Goal: Find specific page/section: Find specific page/section

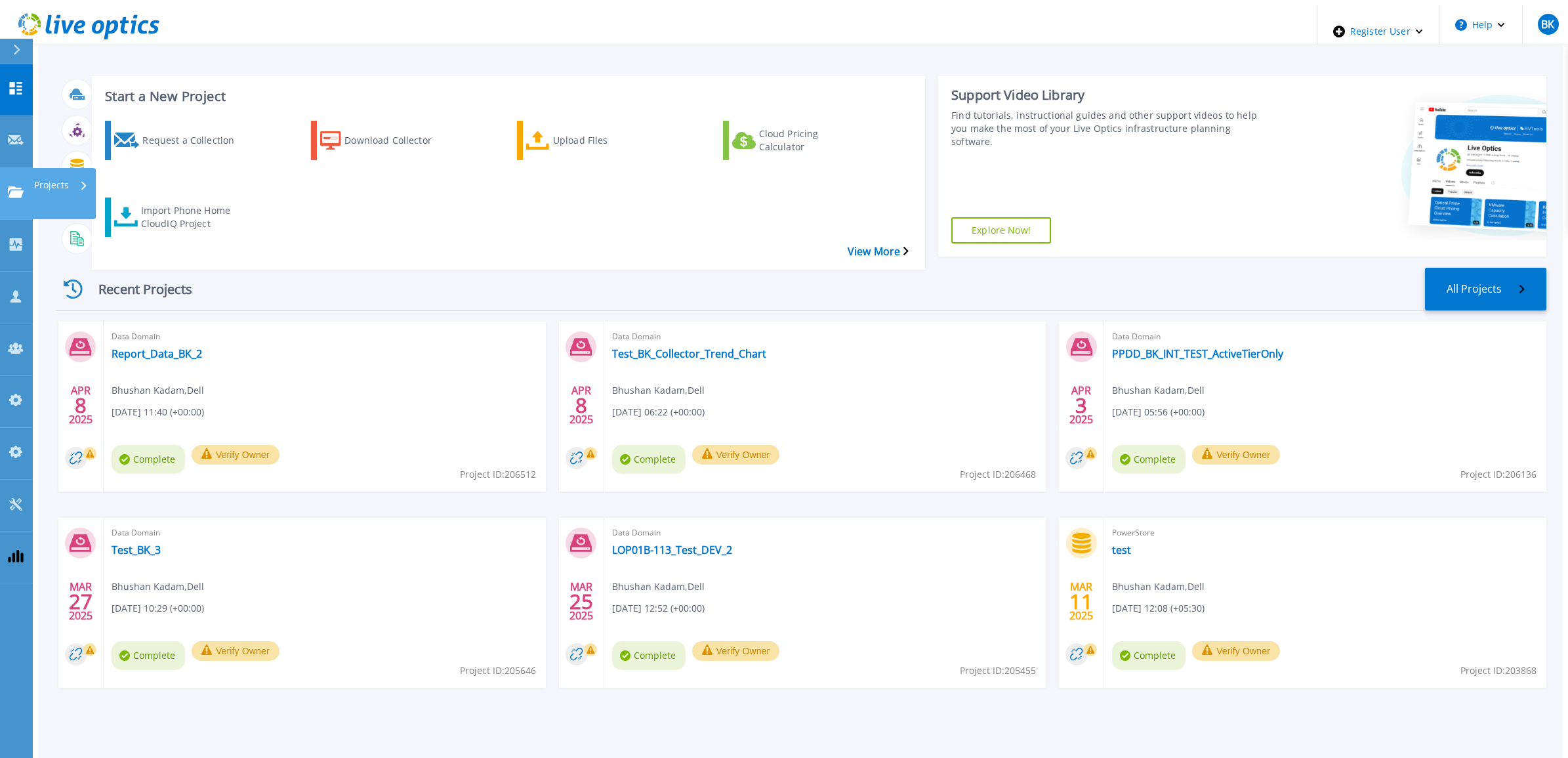
click at [20, 168] on link "Projects Projects" at bounding box center [16, 194] width 33 height 52
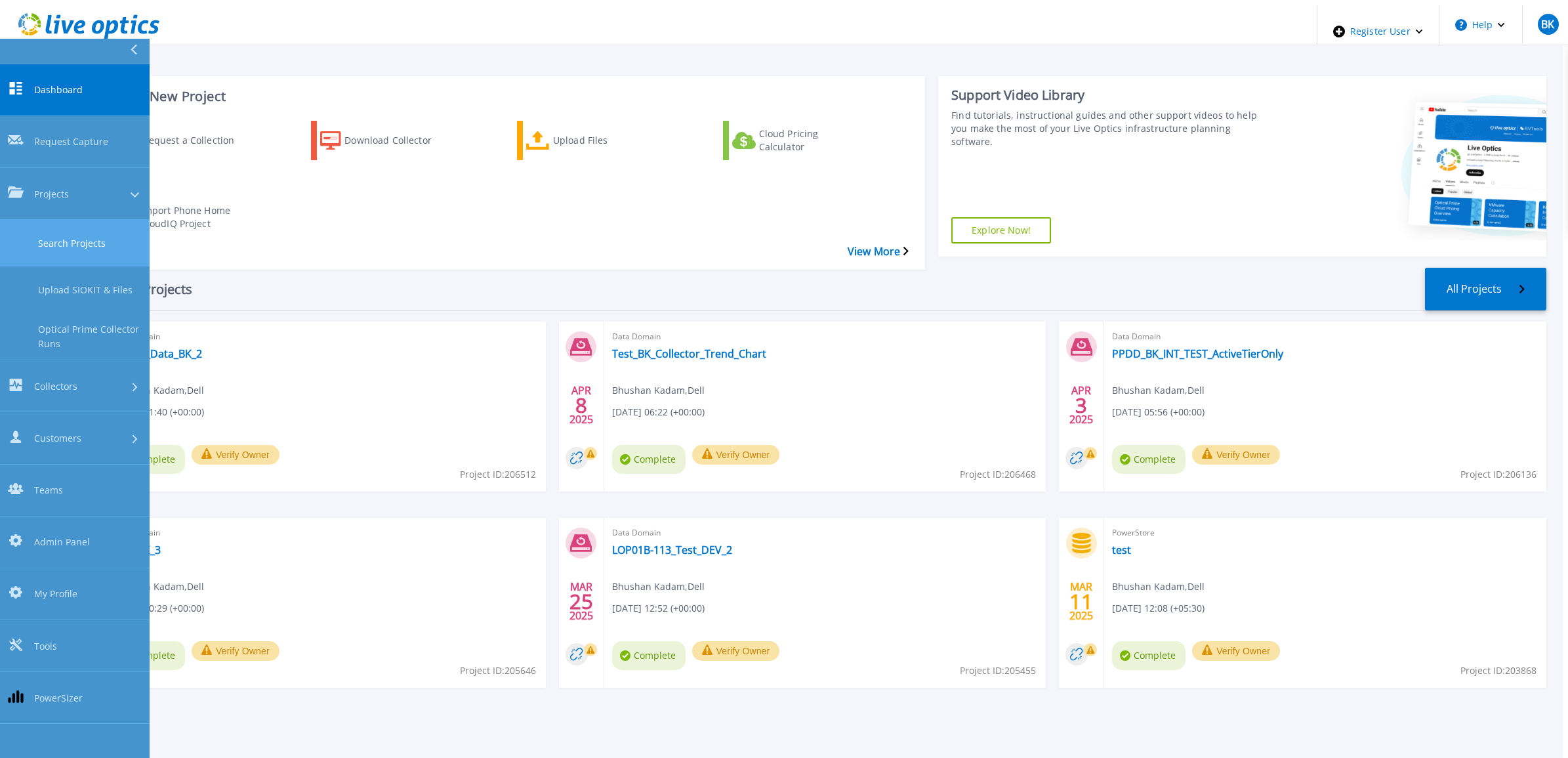
click at [71, 220] on link "Search Projects" at bounding box center [75, 243] width 149 height 47
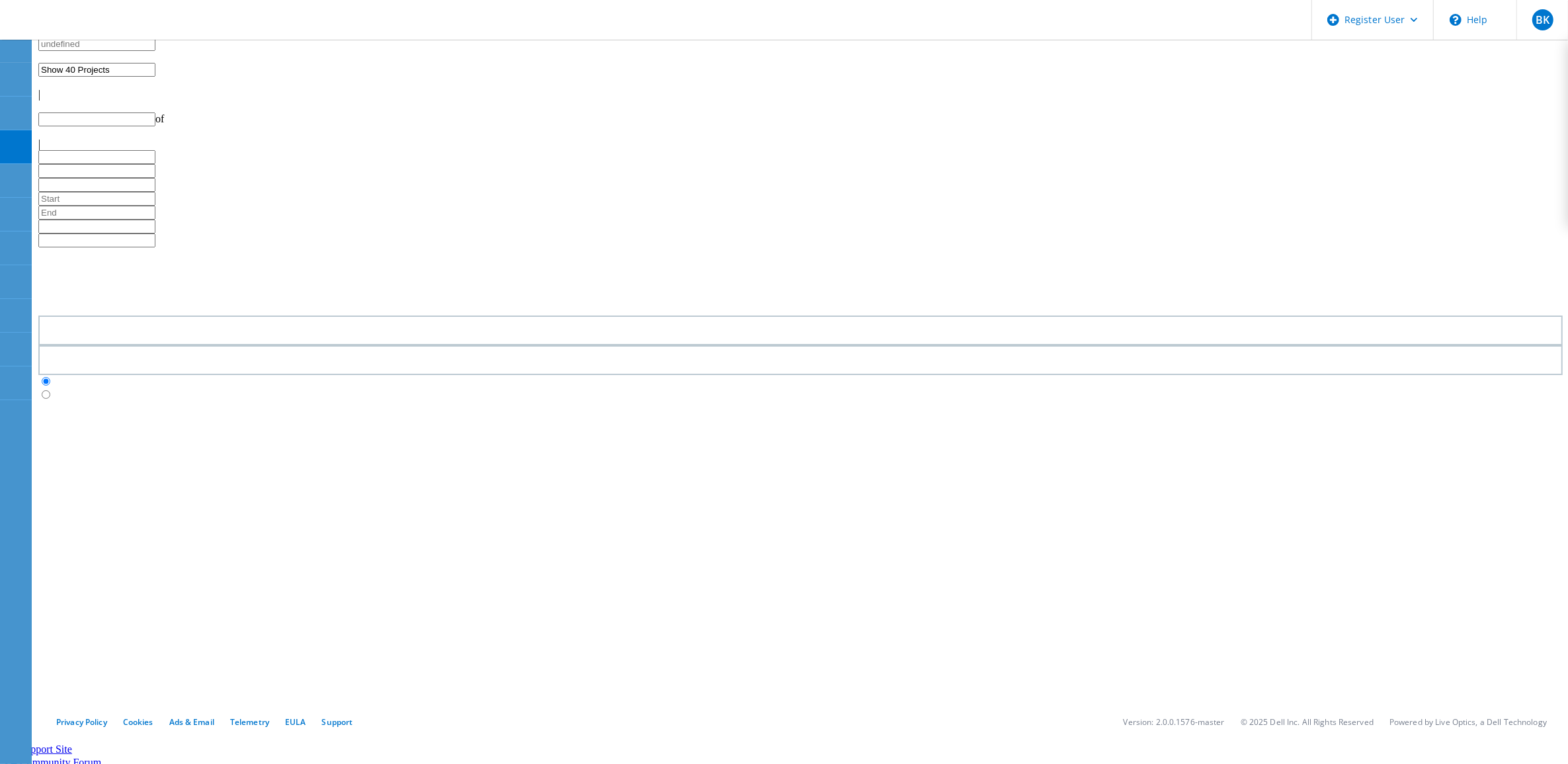
type input "1"
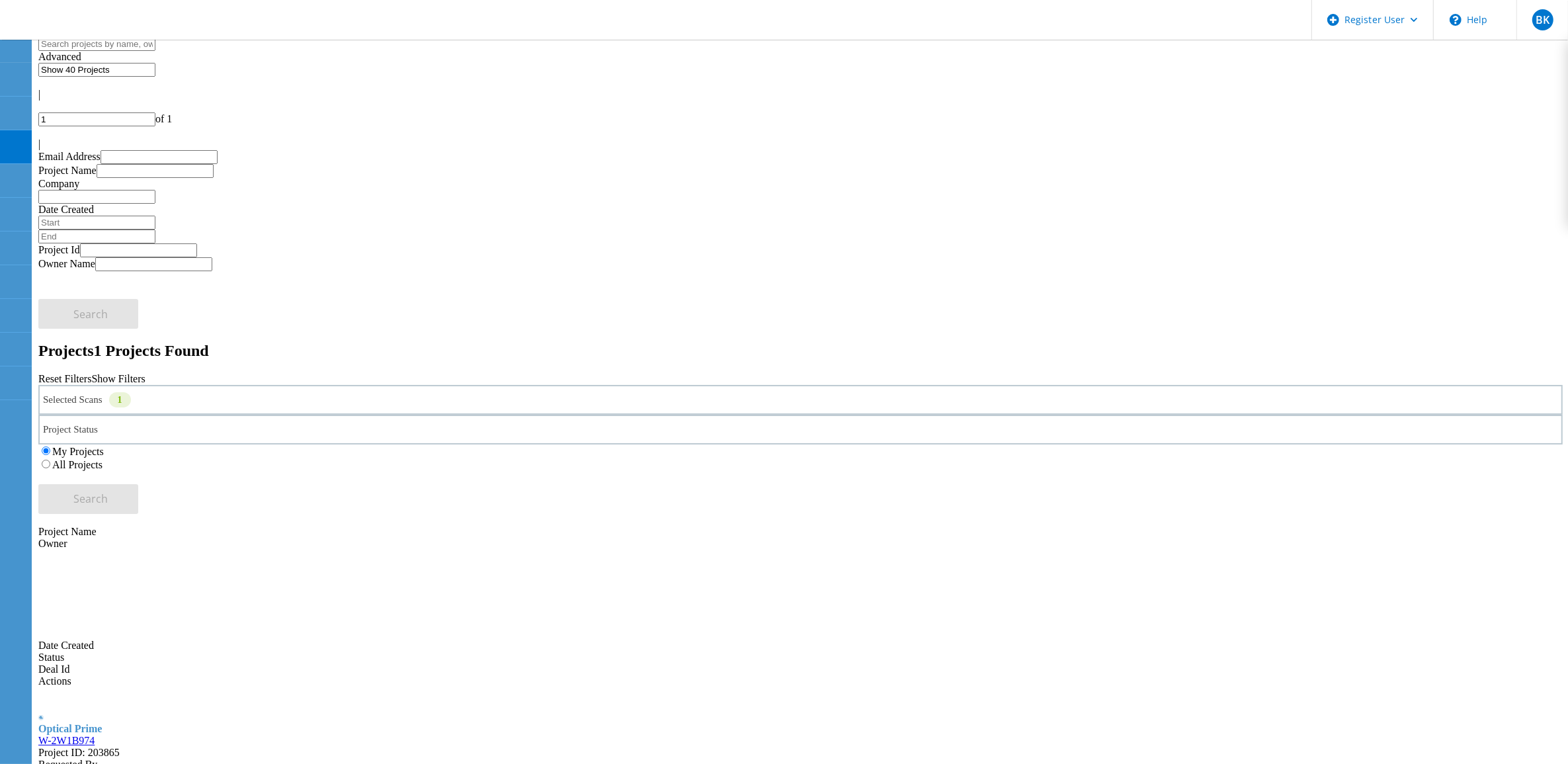
click at [368, 385] on div "Selected Scans 1" at bounding box center [800, 400] width 1525 height 30
click at [103, 459] on label "All Projects" at bounding box center [77, 464] width 50 height 11
click at [50, 460] on input "All Projects" at bounding box center [46, 464] width 9 height 9
click at [309, 385] on div "Selected Scans 1" at bounding box center [800, 400] width 1525 height 30
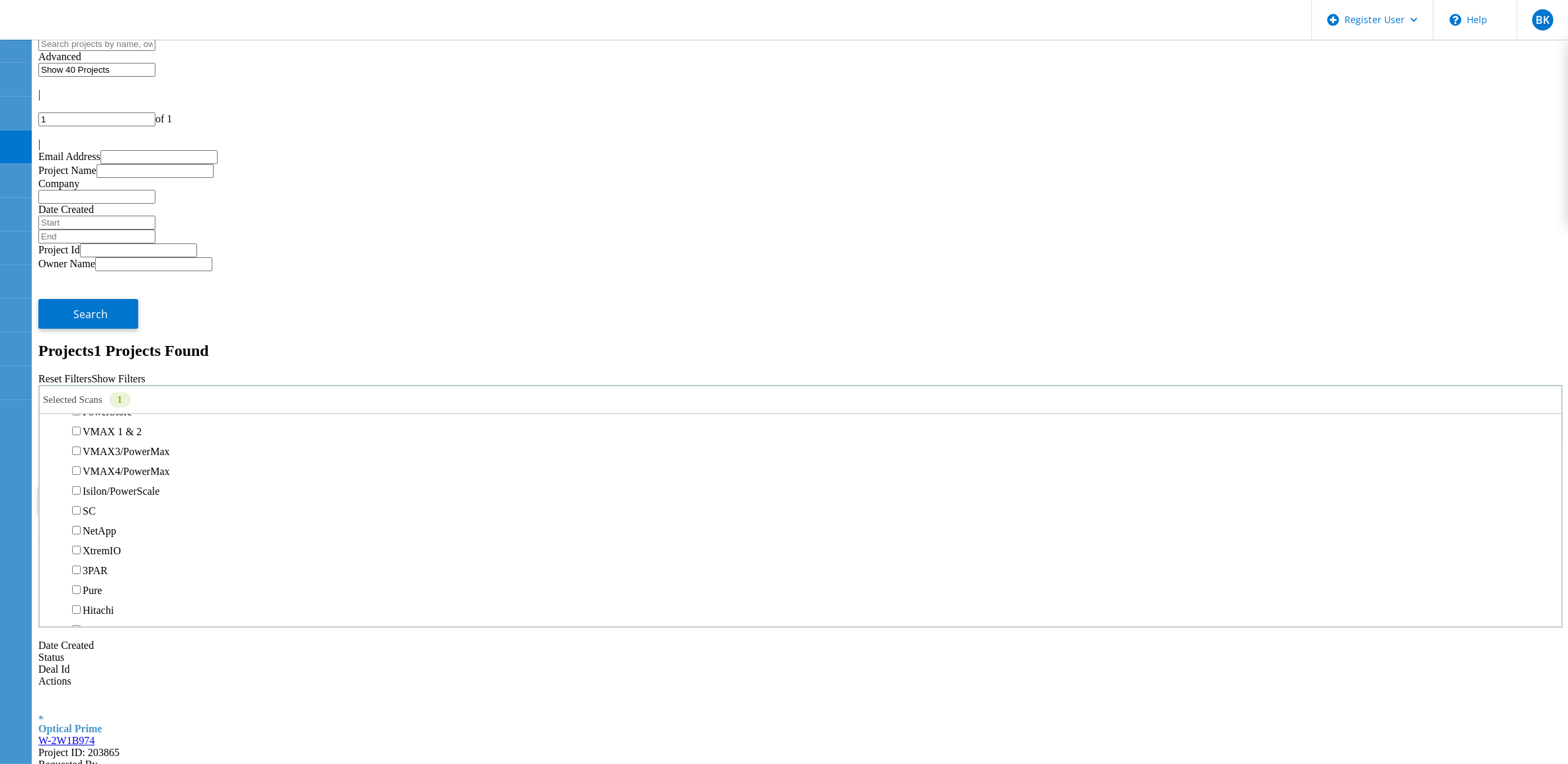
scroll to position [330, 0]
click at [159, 456] on label "Isilon/PowerScale" at bounding box center [121, 462] width 77 height 11
click at [81, 457] on input "Isilon/PowerScale" at bounding box center [76, 461] width 9 height 9
click at [142, 453] on label "Optical Prime" at bounding box center [112, 459] width 59 height 11
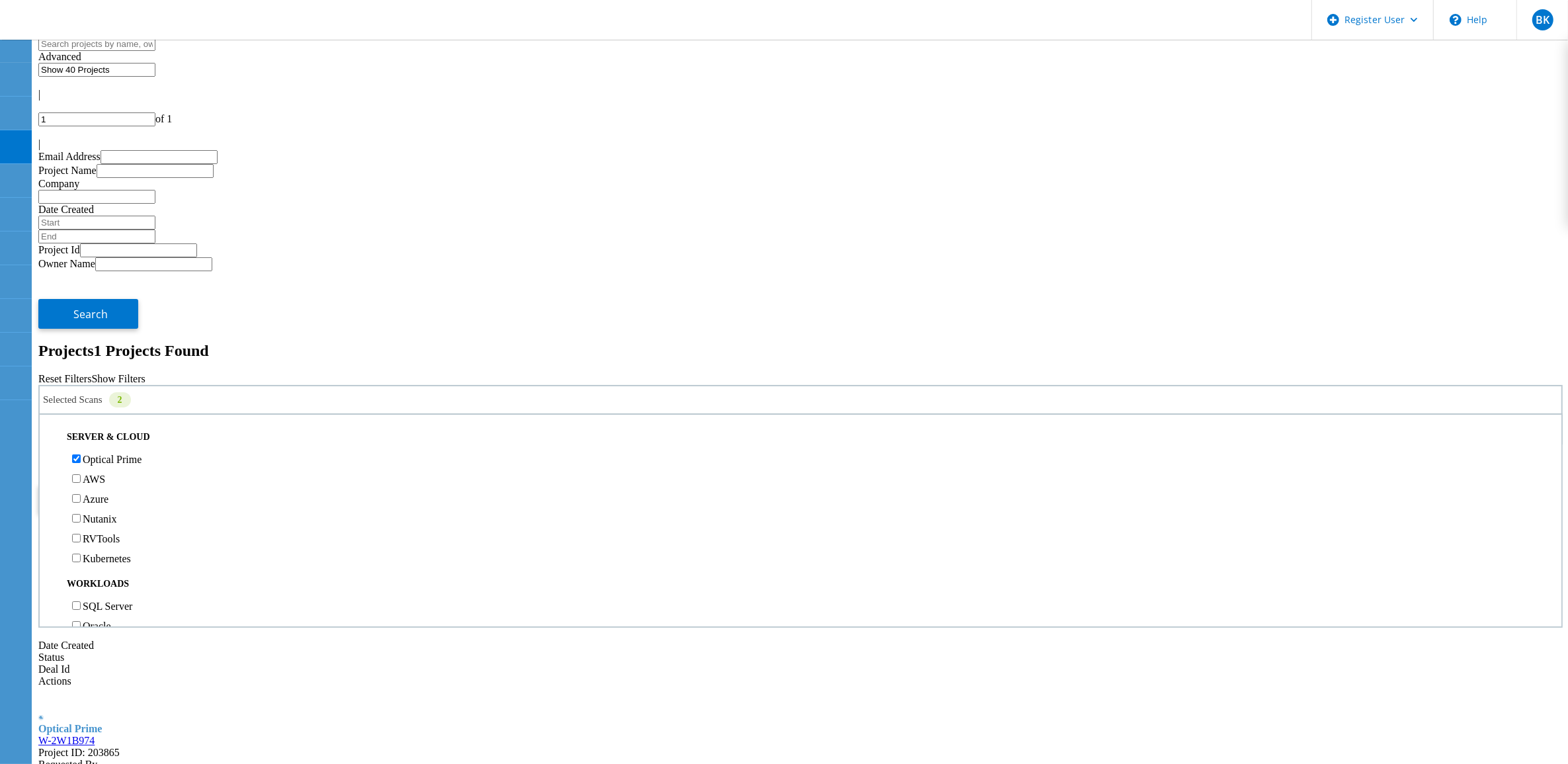
click at [81, 454] on input "Optical Prime" at bounding box center [76, 458] width 9 height 9
click at [109, 491] on span "Search" at bounding box center [91, 498] width 34 height 14
